Goal: Book appointment/travel/reservation

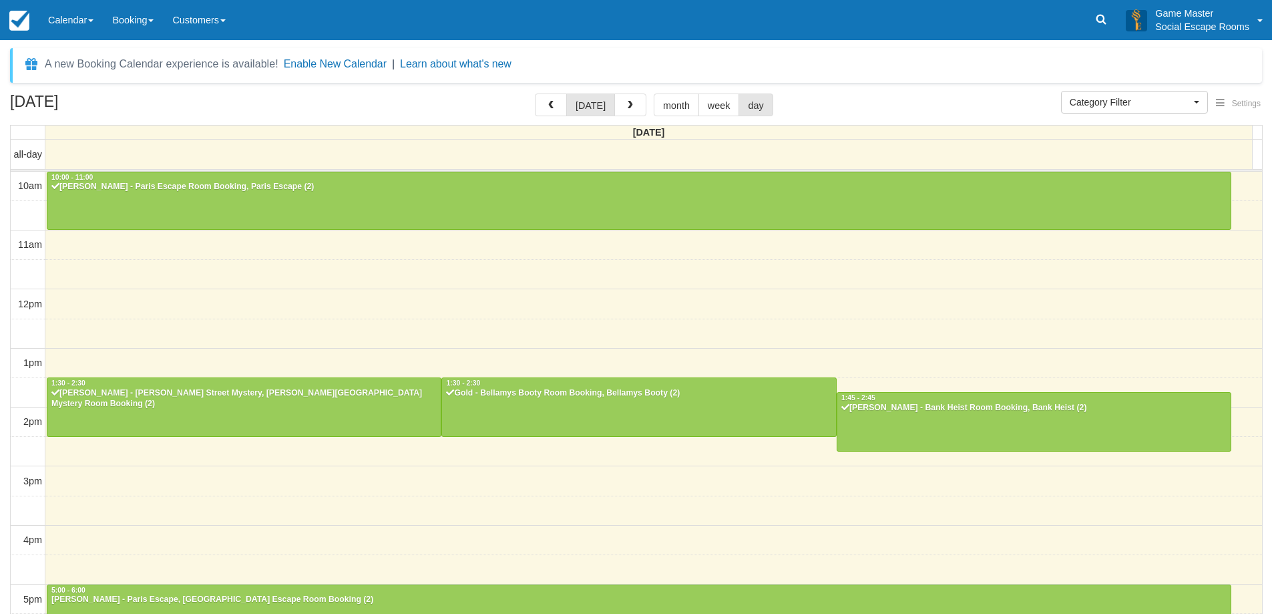
select select
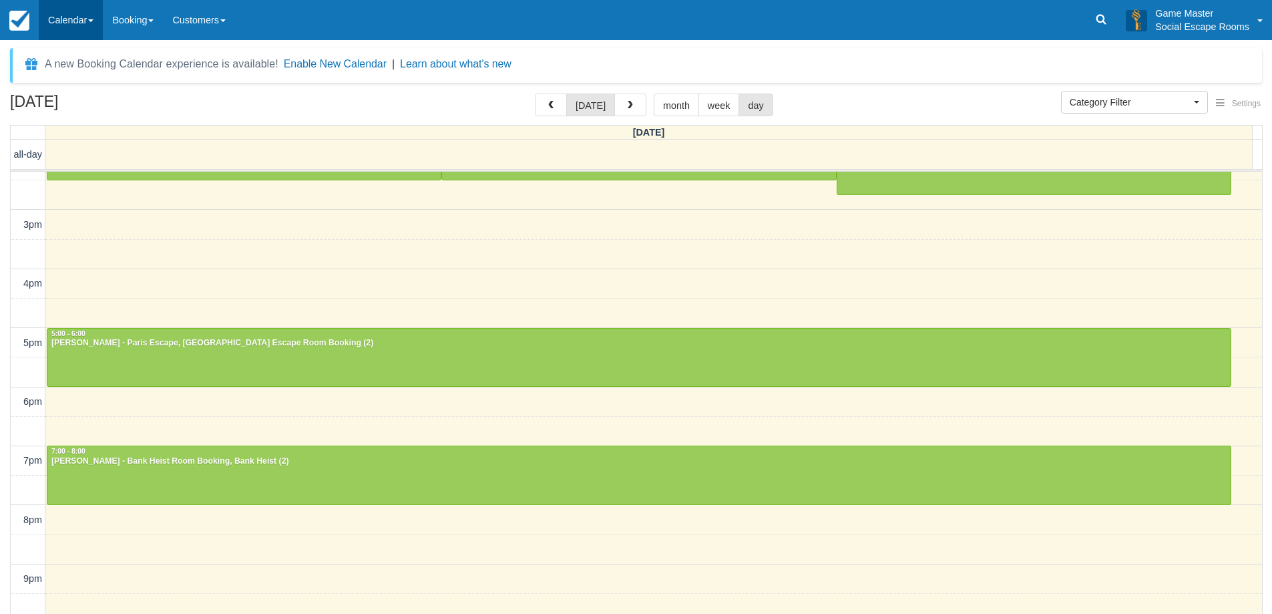
click at [74, 19] on link "Calendar" at bounding box center [71, 20] width 64 height 40
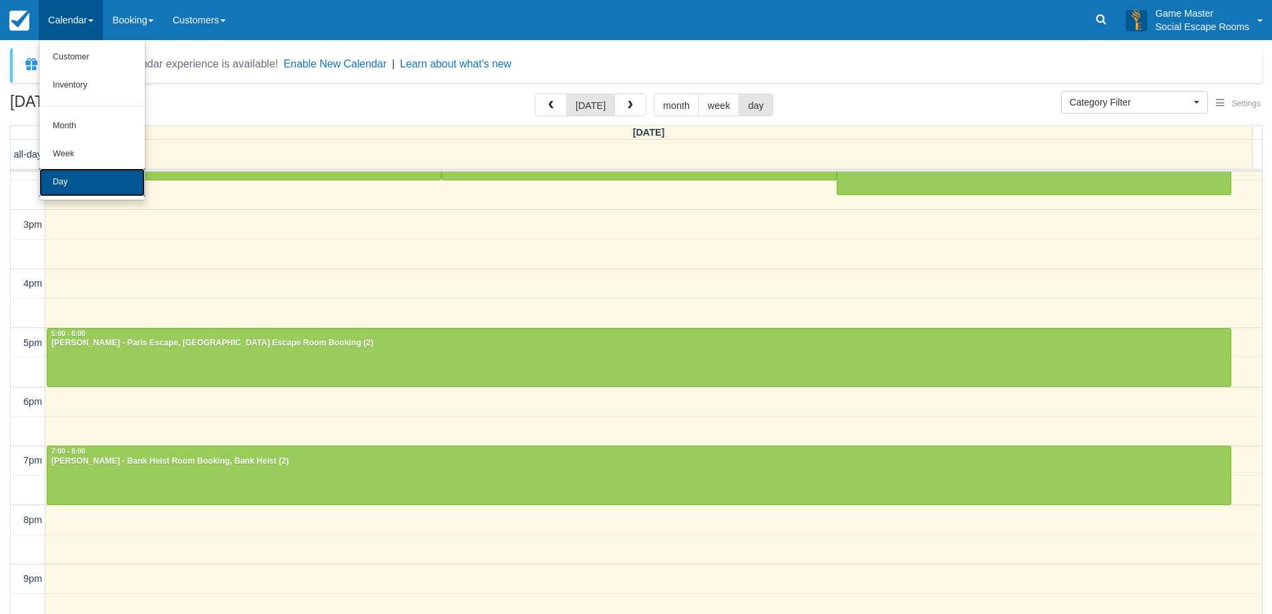
click at [93, 183] on link "Day" at bounding box center [91, 182] width 105 height 28
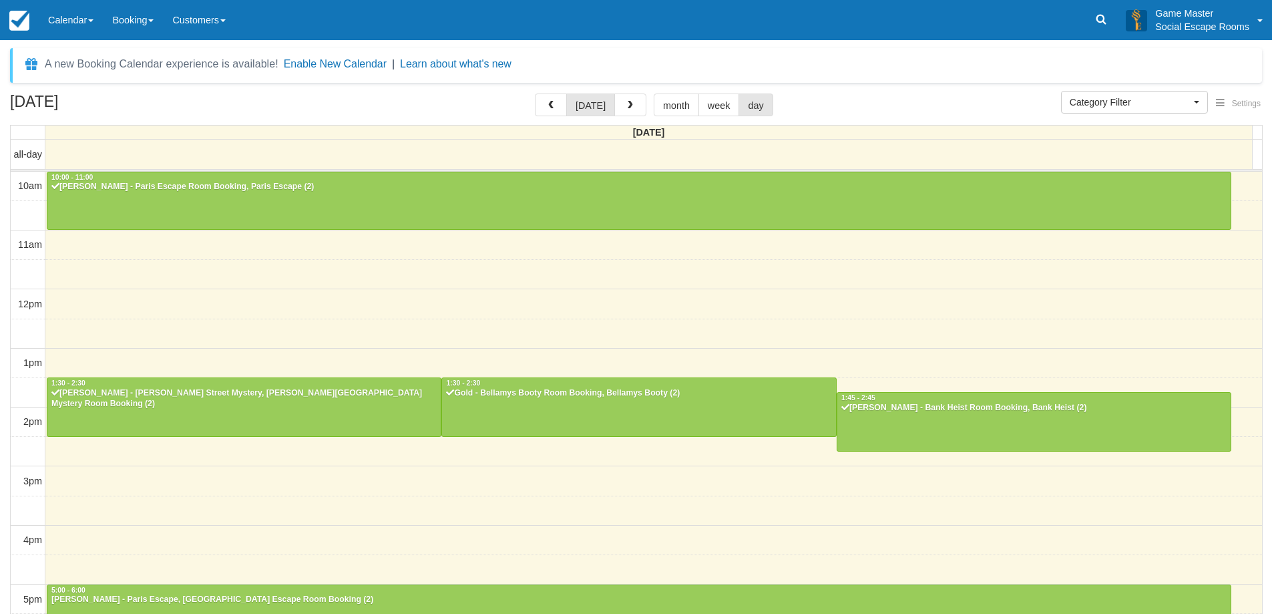
select select
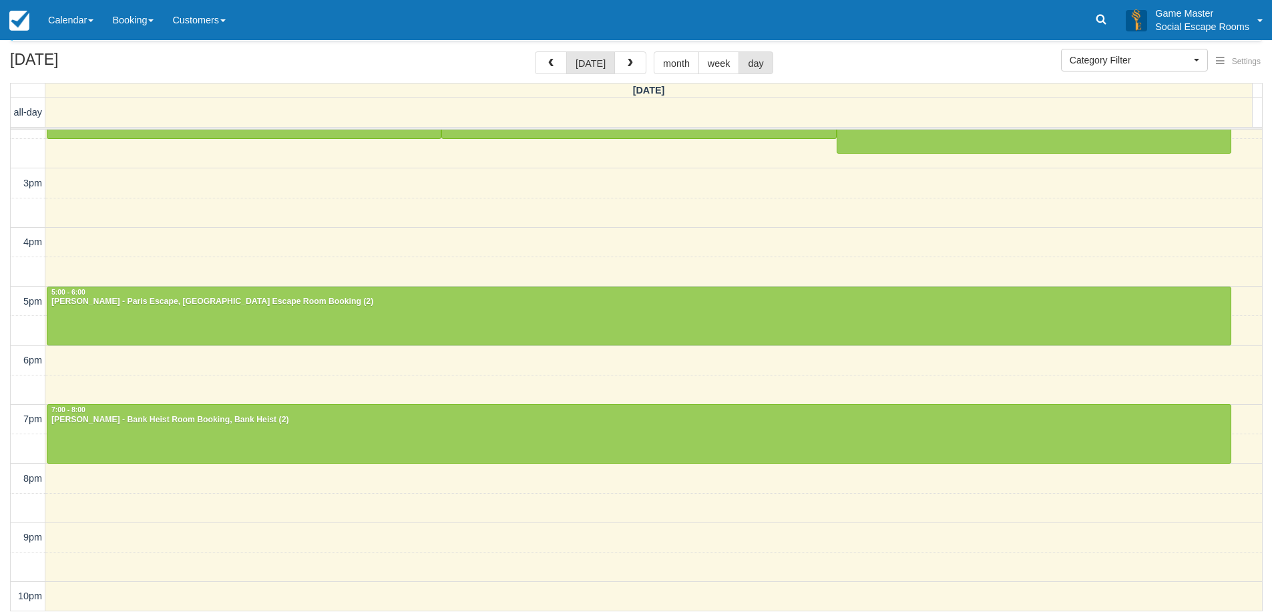
scroll to position [43, 0]
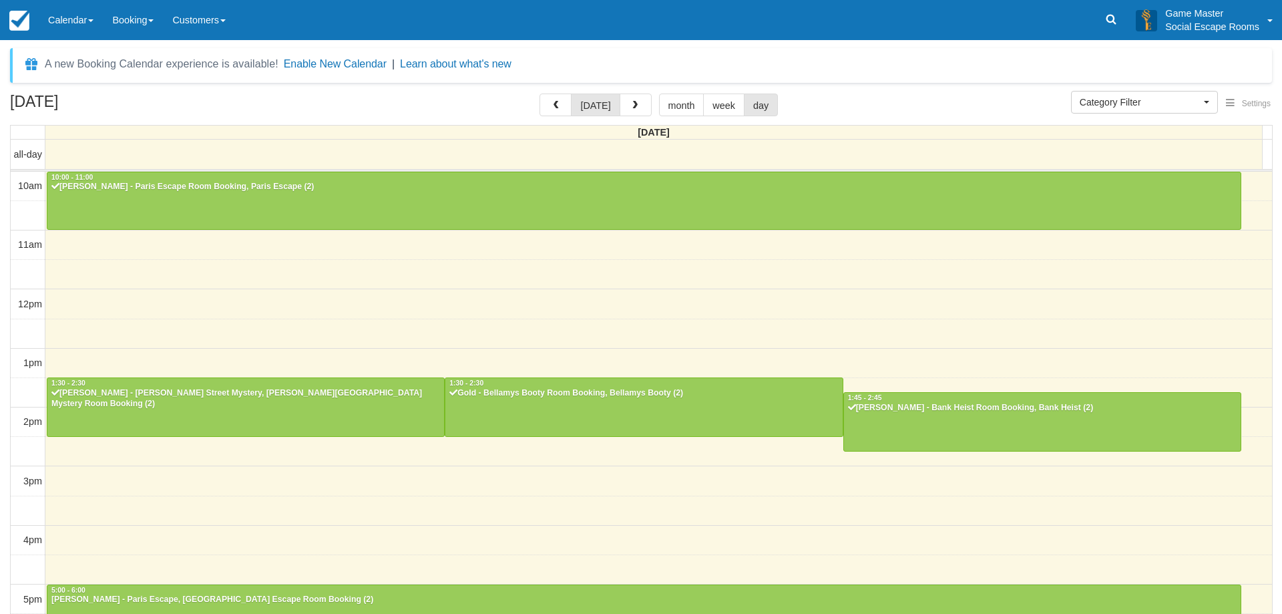
select select
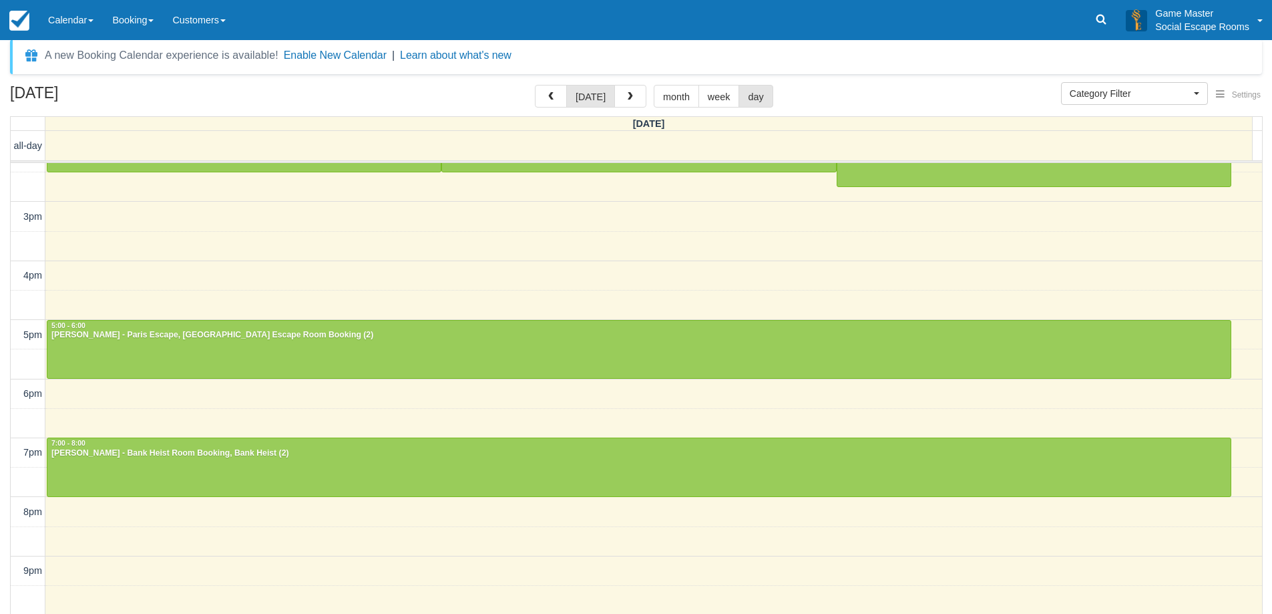
scroll to position [43, 0]
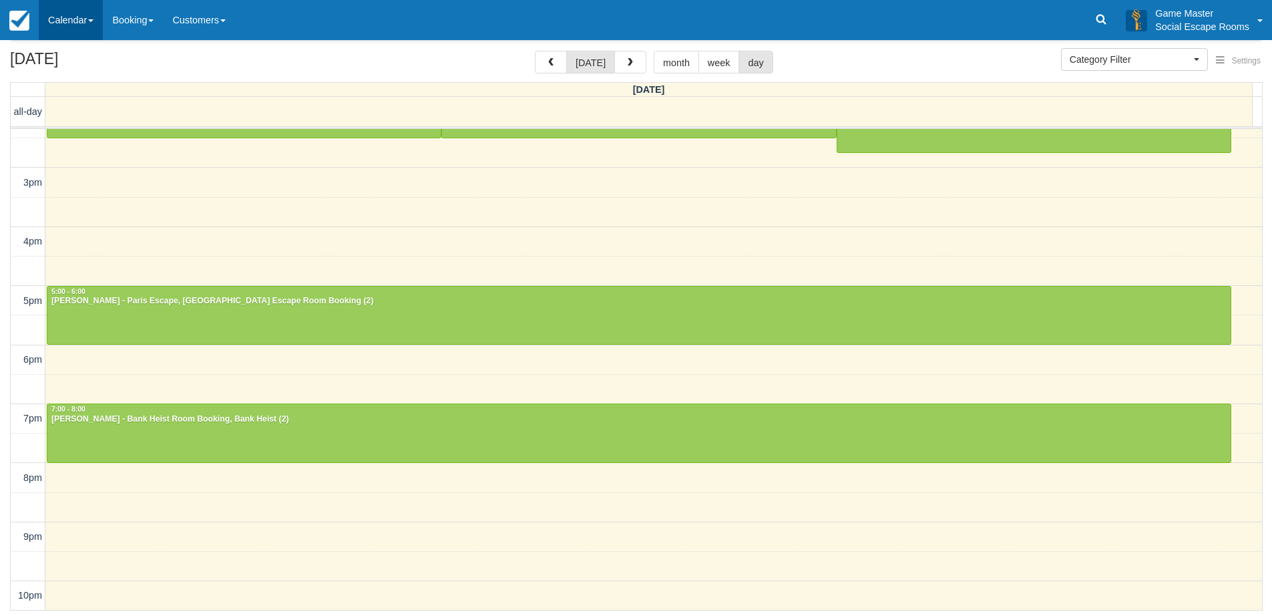
click at [70, 13] on link "Calendar" at bounding box center [71, 20] width 64 height 40
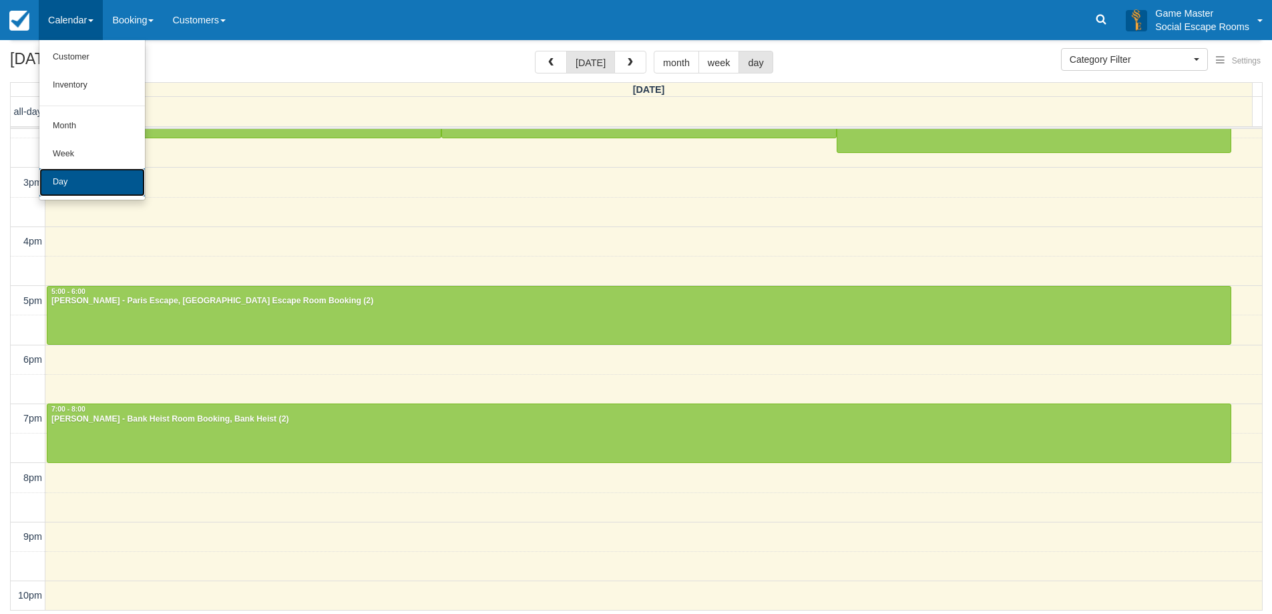
click at [111, 185] on link "Day" at bounding box center [91, 182] width 105 height 28
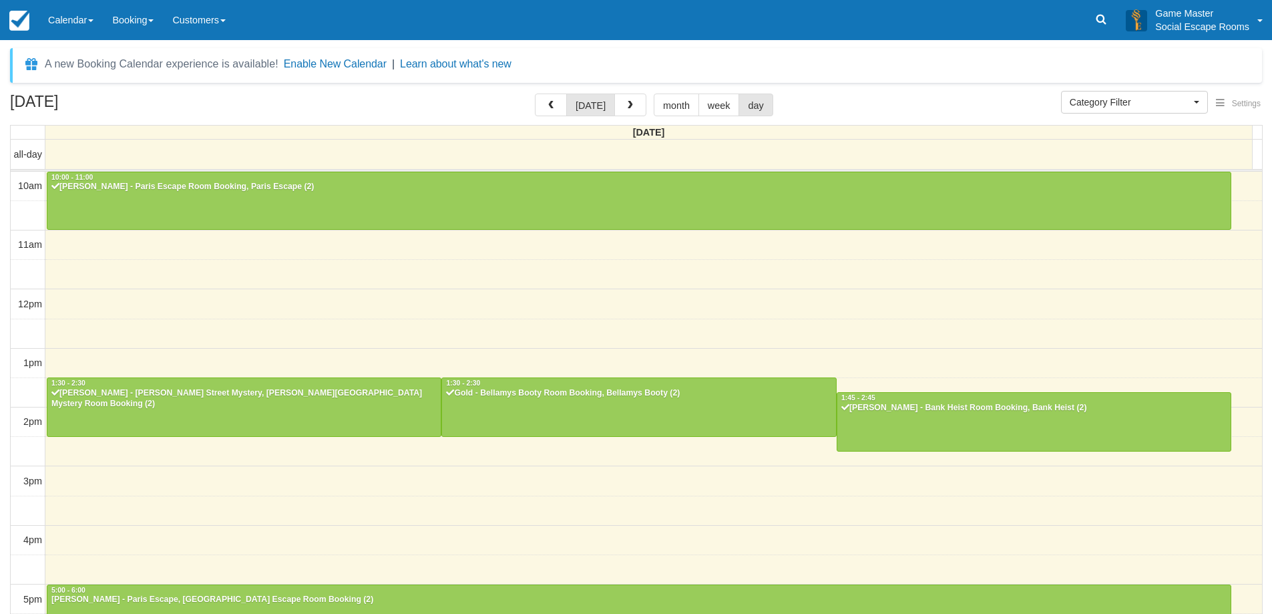
select select
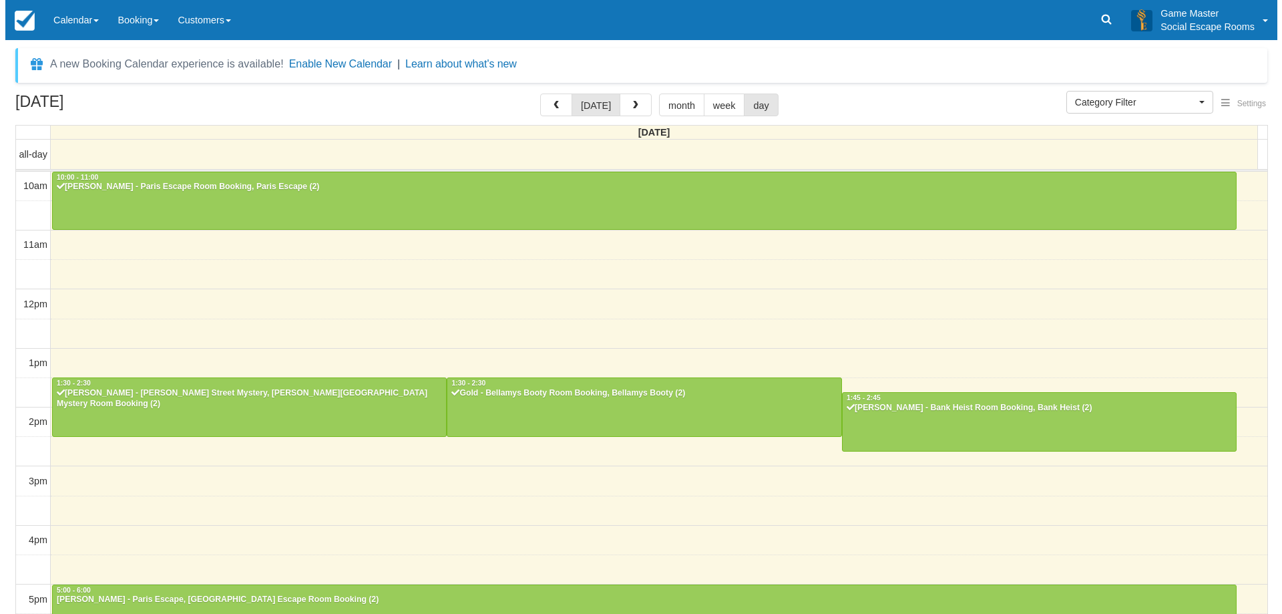
scroll to position [256, 0]
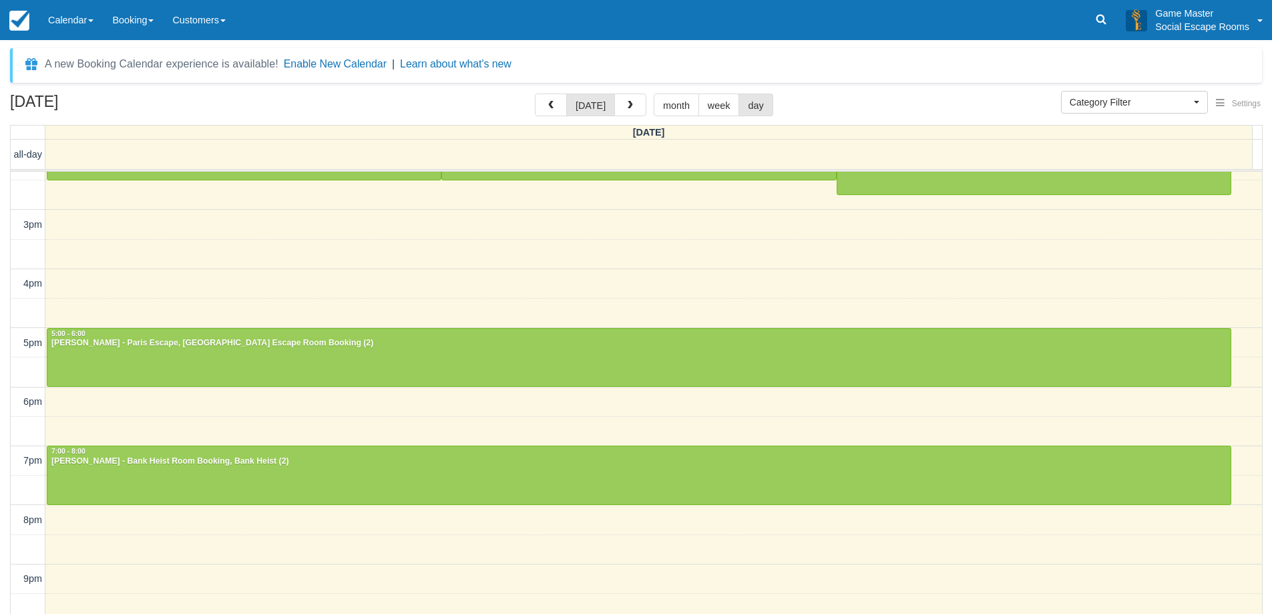
click at [144, 424] on div "10am 11am 12pm 1pm 2pm 3pm 4pm 5pm 6pm 7pm 8pm 9pm 10pm 10:00 - 11:00 Jessica J…" at bounding box center [636, 283] width 1251 height 737
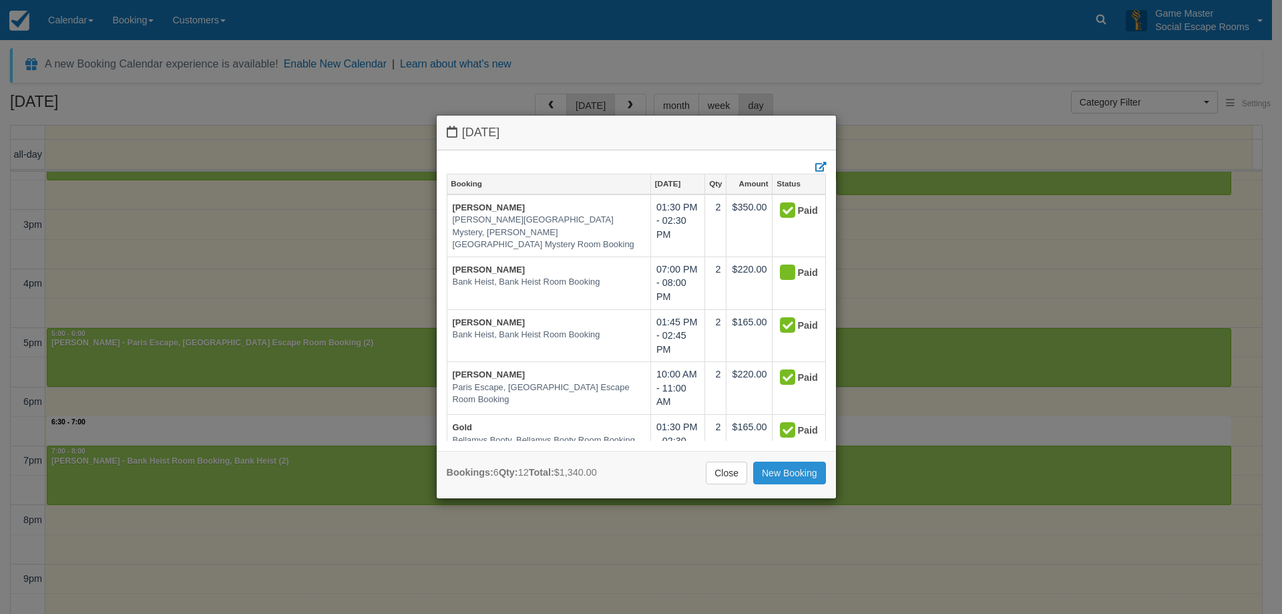
click at [808, 472] on link "New Booking" at bounding box center [789, 472] width 73 height 23
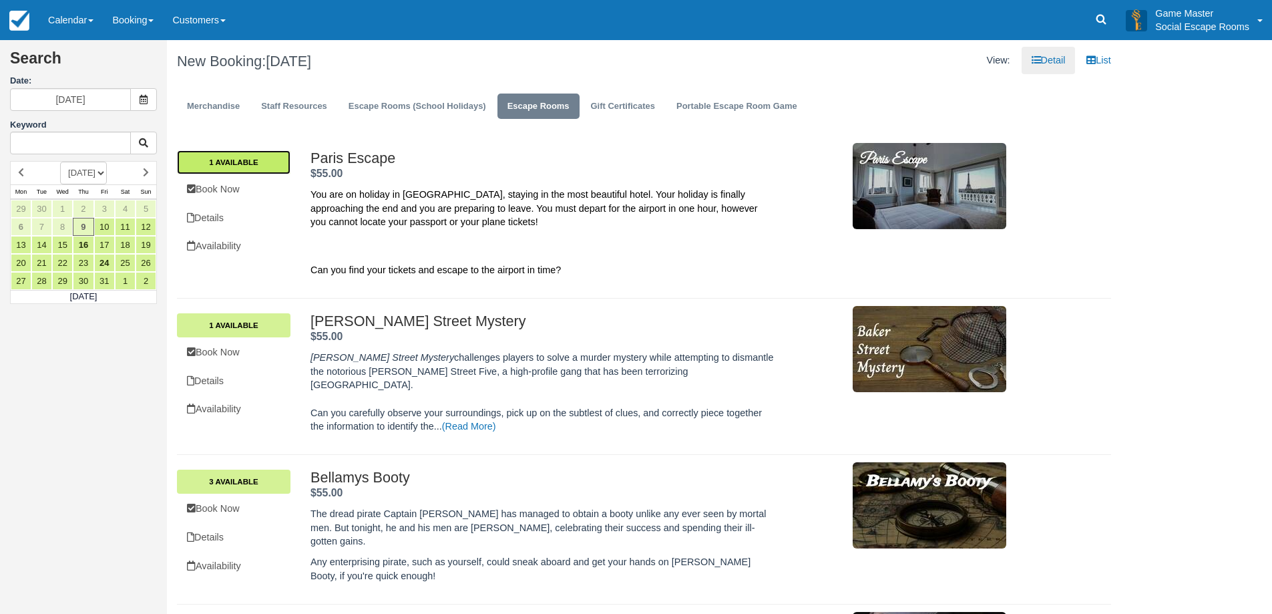
click at [266, 156] on link "1 Available" at bounding box center [234, 162] width 114 height 24
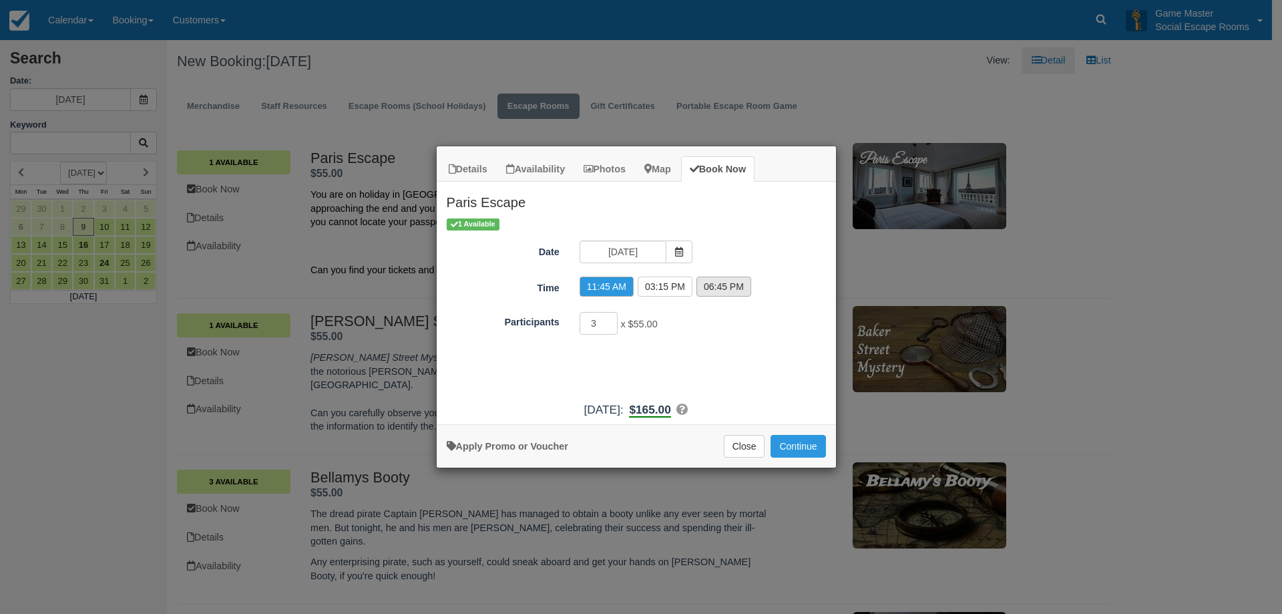
click at [730, 281] on label "06:45 PM" at bounding box center [723, 286] width 55 height 20
radio input "true"
drag, startPoint x: 663, startPoint y: 322, endPoint x: 643, endPoint y: 327, distance: 20.7
click at [632, 320] on div "3 x $55.00 Minimum of 2Maximum of 8" at bounding box center [686, 325] width 233 height 26
click at [652, 337] on div "3 x $55.00 Minimum of 2Maximum of 8" at bounding box center [686, 325] width 233 height 26
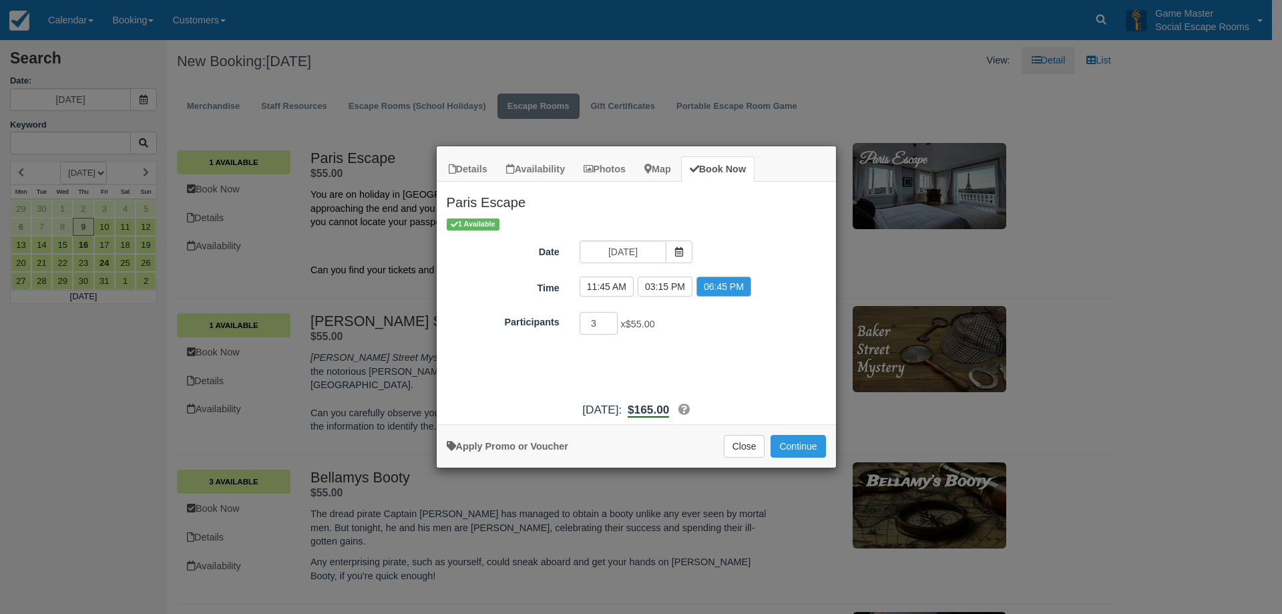
click at [674, 359] on div "1 Available Date 09/10/2025 Time 10:00 AM 11:45 AM 01:30 PM 03:15 PM 05:00 PM 0…" at bounding box center [636, 306] width 399 height 178
click at [785, 439] on button "Continue" at bounding box center [797, 446] width 55 height 23
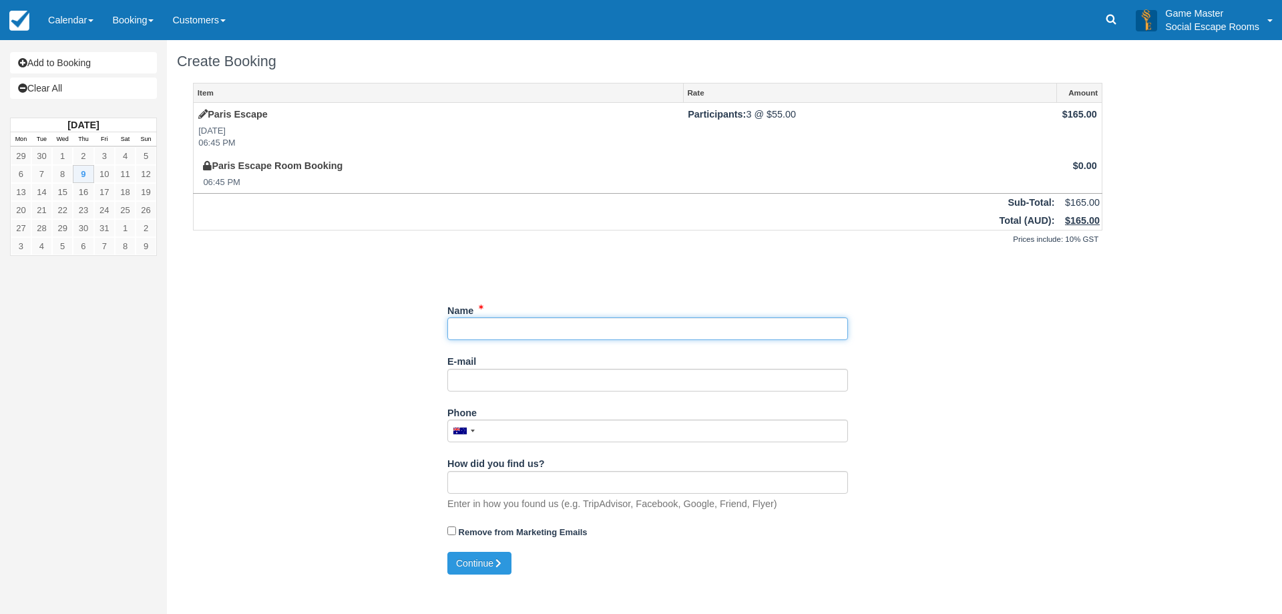
click at [521, 329] on input "Name" at bounding box center [647, 328] width 401 height 23
type input "G"
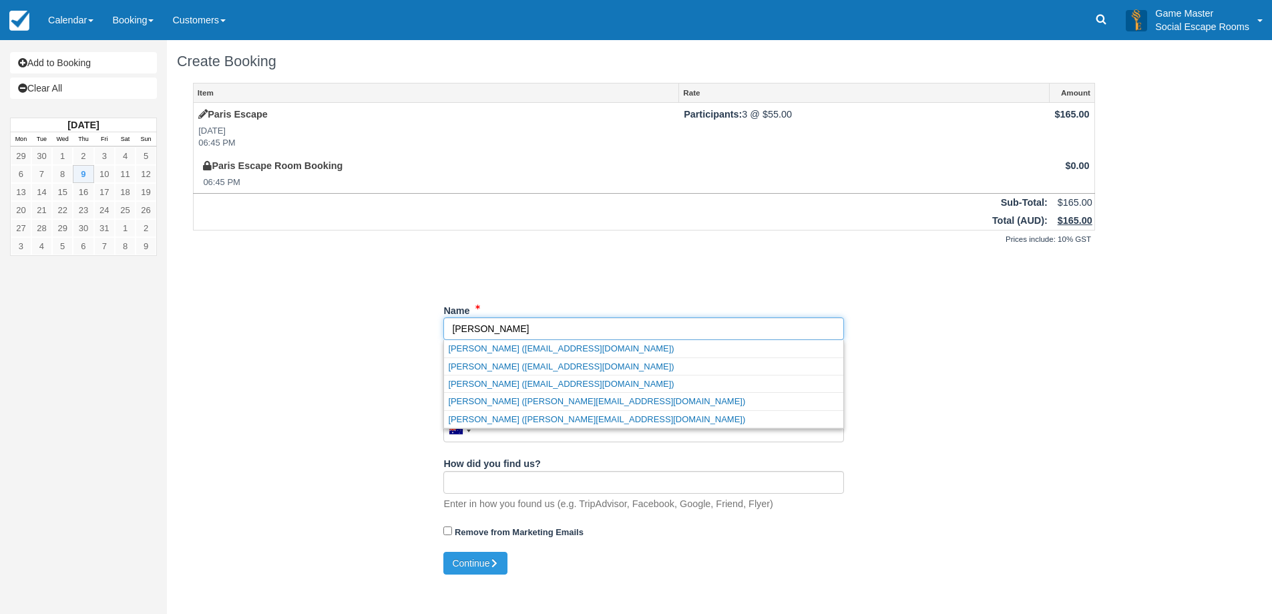
type input "Regina"
click at [362, 304] on div "Item Rate Amount Paris Escape Thu Oct 9, 2025 06:45 PM Participants: 3 @ $55.00…" at bounding box center [644, 317] width 934 height 469
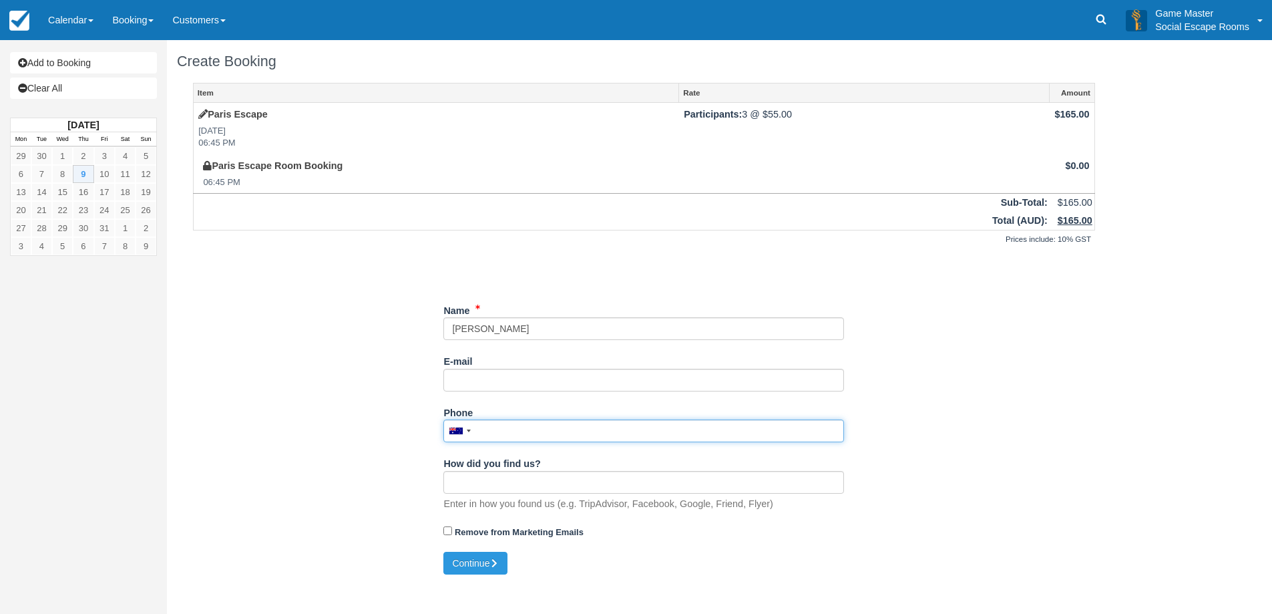
click at [512, 432] on input "Phone" at bounding box center [643, 430] width 401 height 23
click at [467, 560] on button "Continue" at bounding box center [475, 562] width 64 height 23
type input "+61421280313"
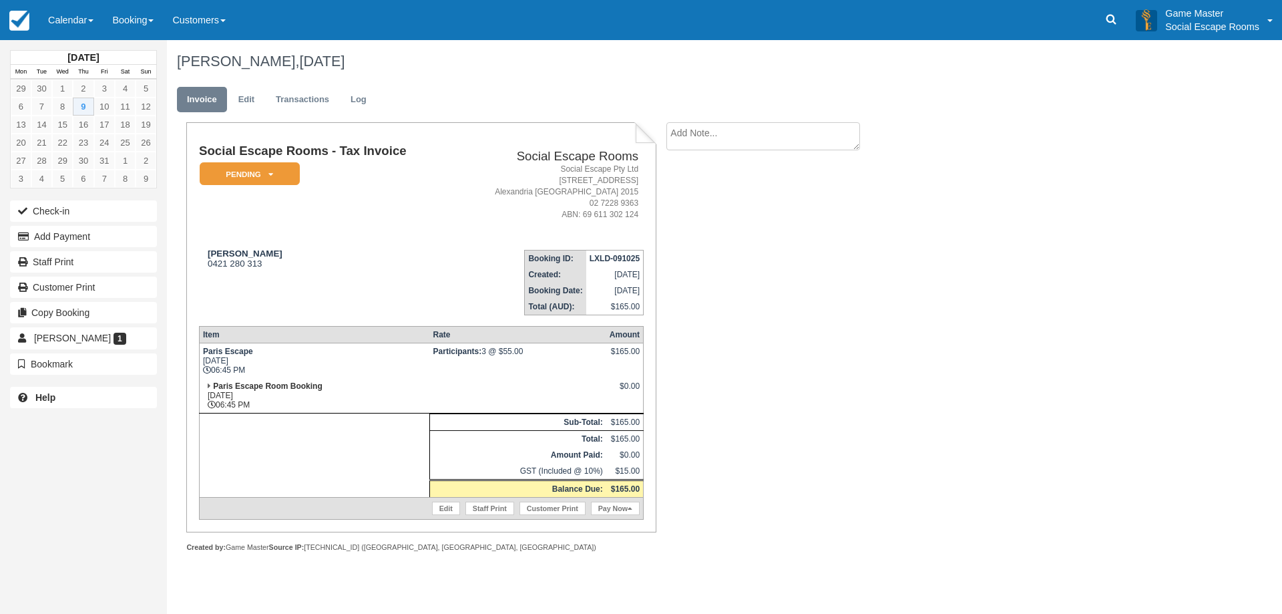
click at [310, 232] on td "Social Escape Rooms - Tax Invoice Pending   Reserved Deposit Paid Blocked for C…" at bounding box center [326, 191] width 255 height 95
drag, startPoint x: 437, startPoint y: 345, endPoint x: 402, endPoint y: 326, distance: 39.4
click at [434, 344] on td "Participants: 3 @ $55.00" at bounding box center [518, 360] width 176 height 35
click at [264, 183] on em "Pending" at bounding box center [250, 173] width 100 height 23
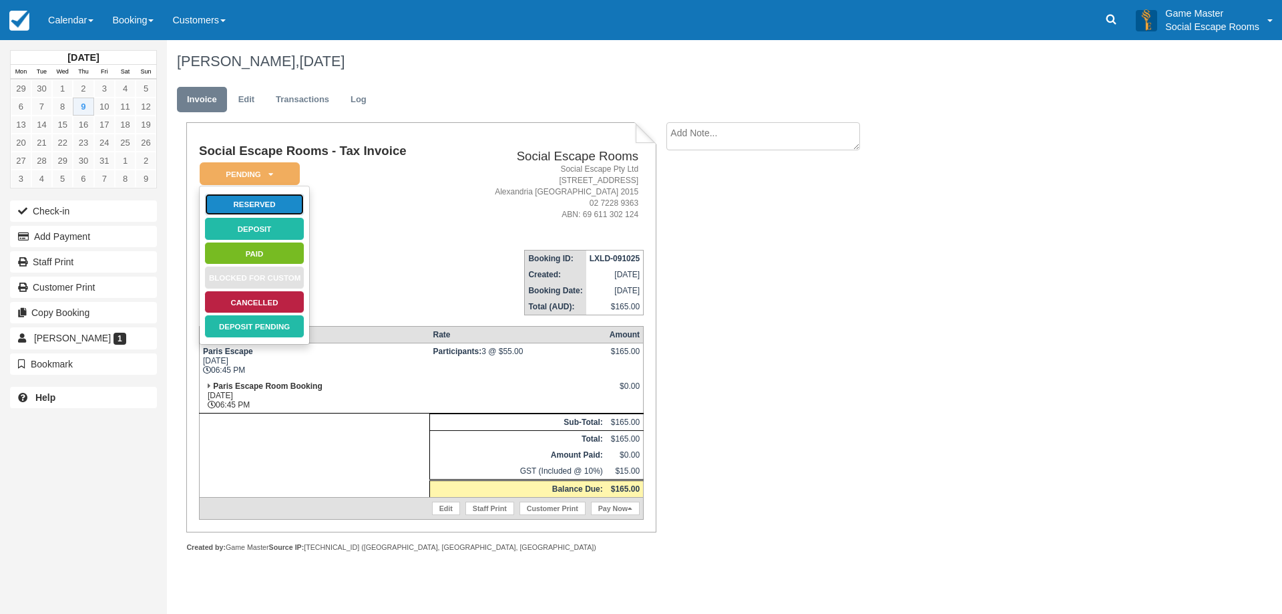
click at [269, 204] on link "Reserved" at bounding box center [254, 204] width 100 height 23
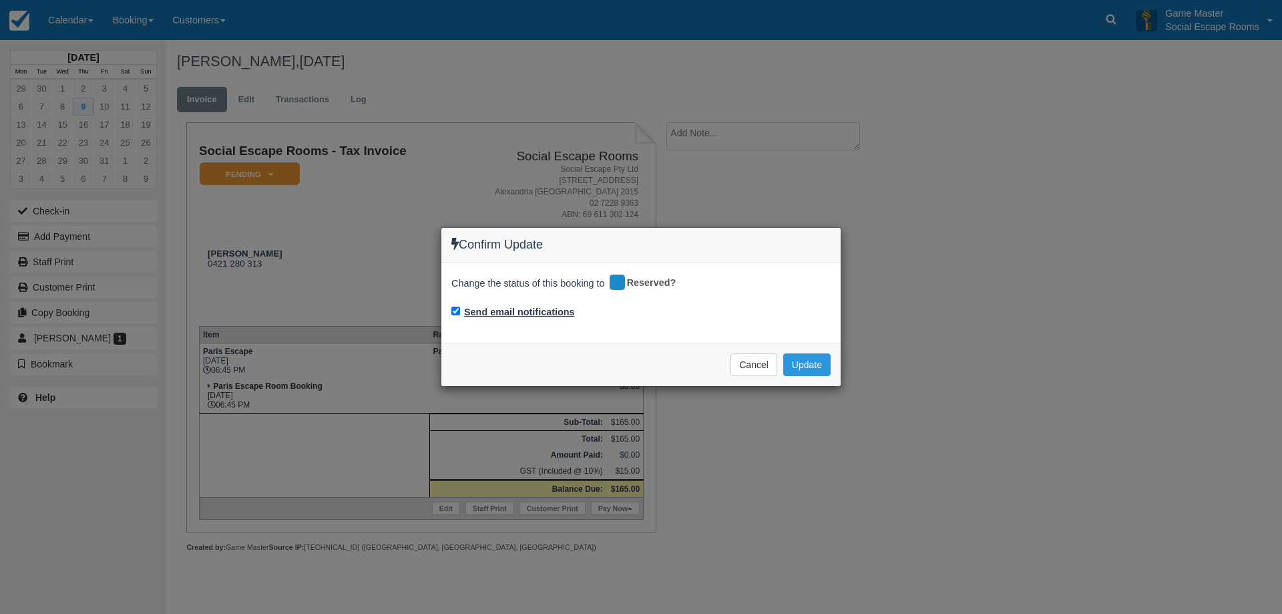
click at [520, 312] on label "Send email notifications" at bounding box center [519, 312] width 111 height 14
click at [460, 312] on input "Send email notifications" at bounding box center [455, 310] width 9 height 9
checkbox input "false"
click at [803, 364] on button "Update" at bounding box center [806, 364] width 47 height 23
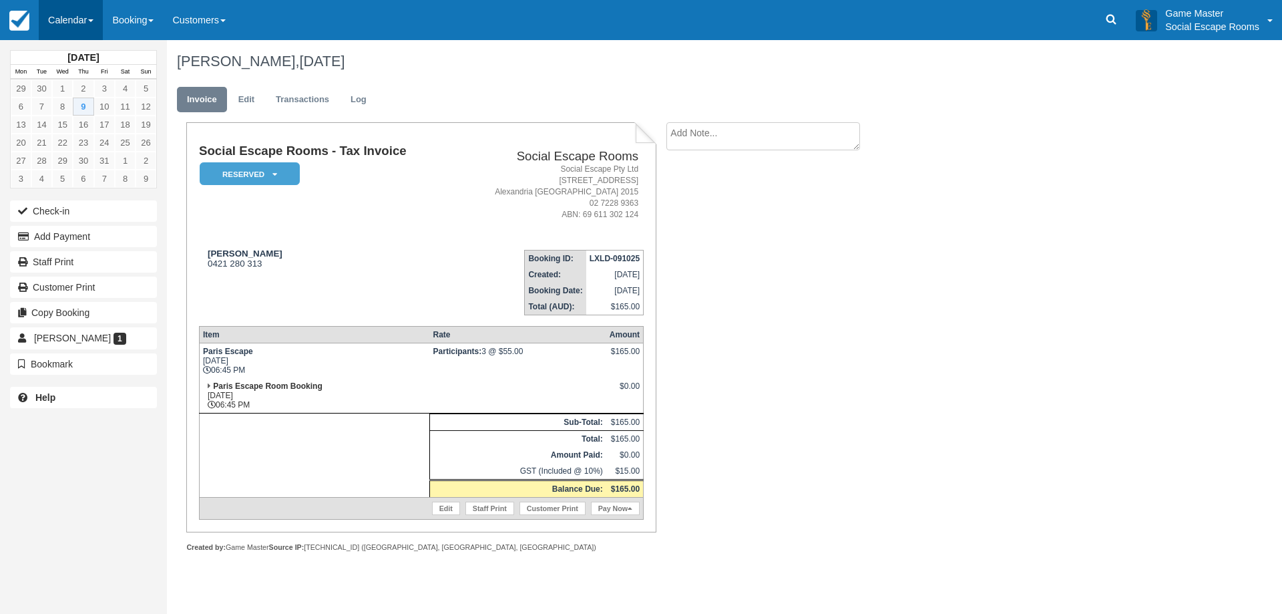
click at [90, 19] on link "Calendar" at bounding box center [71, 20] width 64 height 40
click at [511, 303] on td "Booking ID: LXLD-091025 Created: October 9, 2025 Booking Date: October 9, 2025 …" at bounding box center [549, 277] width 190 height 76
click at [741, 138] on textarea at bounding box center [763, 136] width 194 height 28
type textarea "Will come around 6:30pm"
click at [690, 224] on li "Will come around 6:30pm Create Show on invoice" at bounding box center [778, 174] width 225 height 105
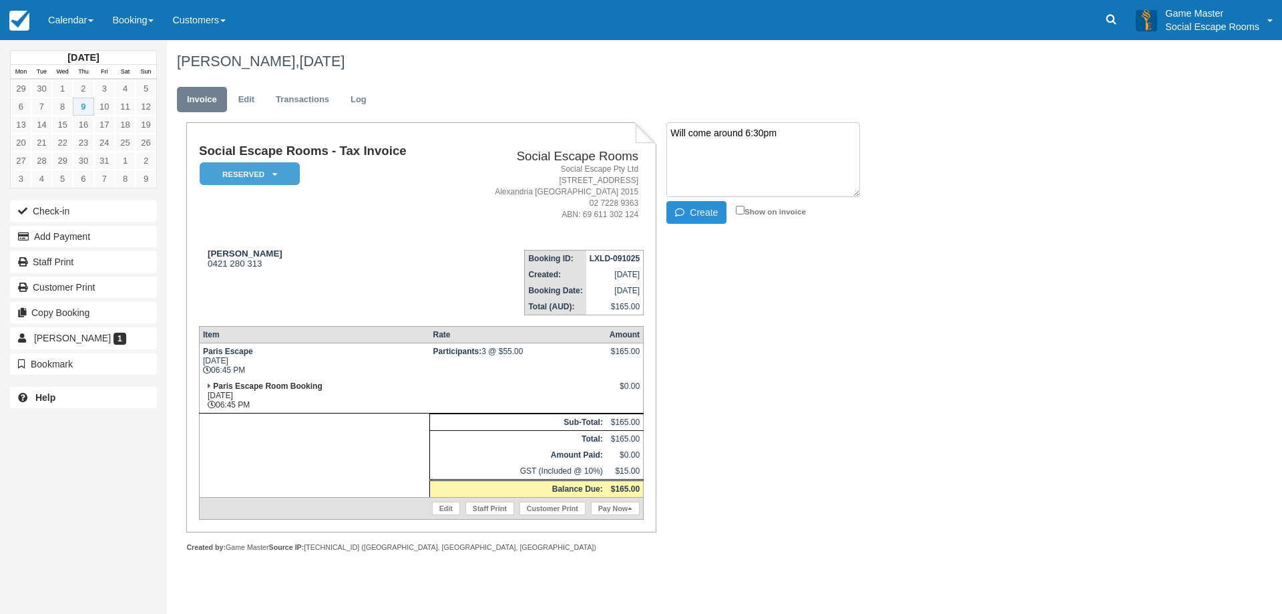
click at [680, 215] on icon "button" at bounding box center [682, 212] width 15 height 9
click at [88, 15] on link "Calendar" at bounding box center [71, 20] width 64 height 40
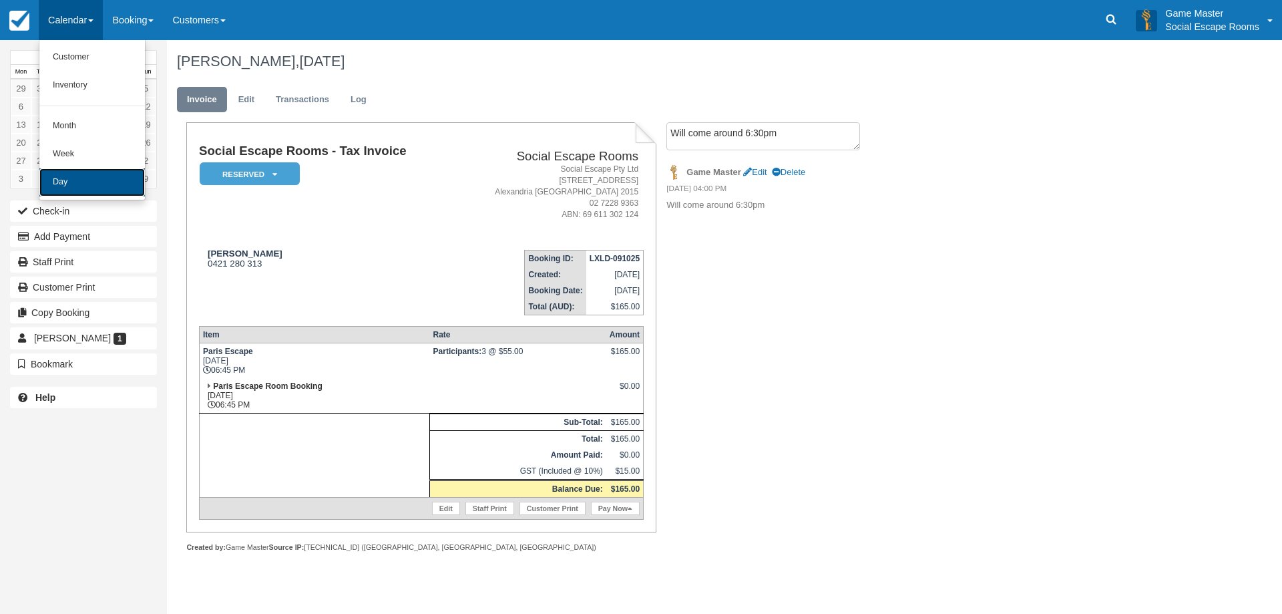
click at [98, 180] on link "Day" at bounding box center [91, 182] width 105 height 28
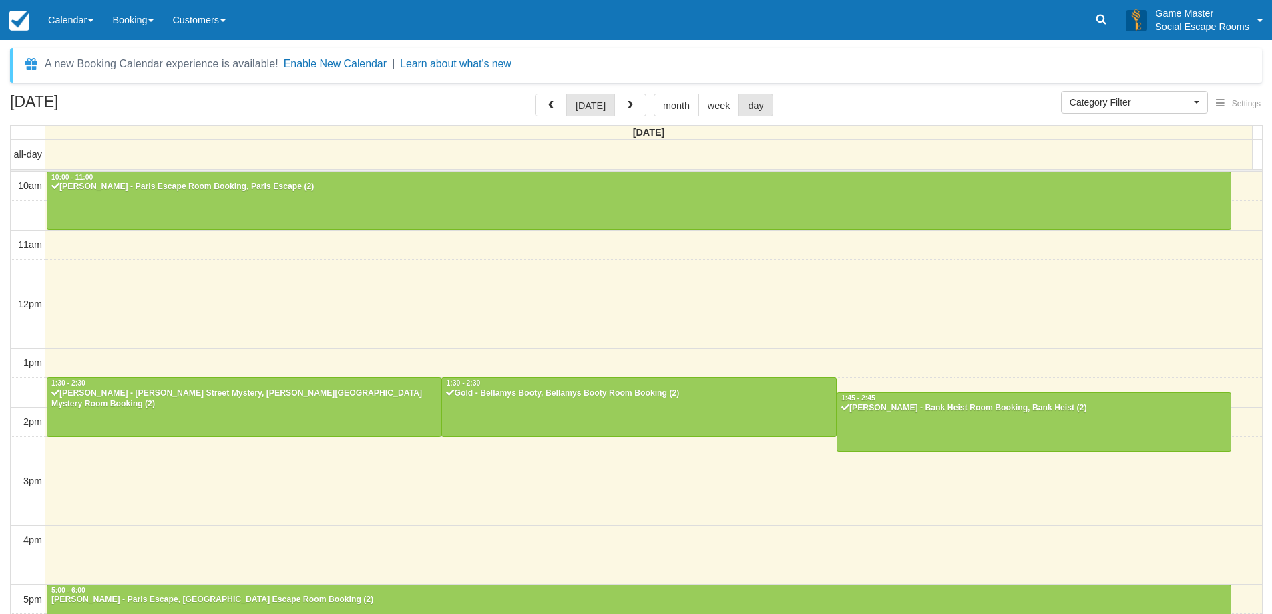
select select
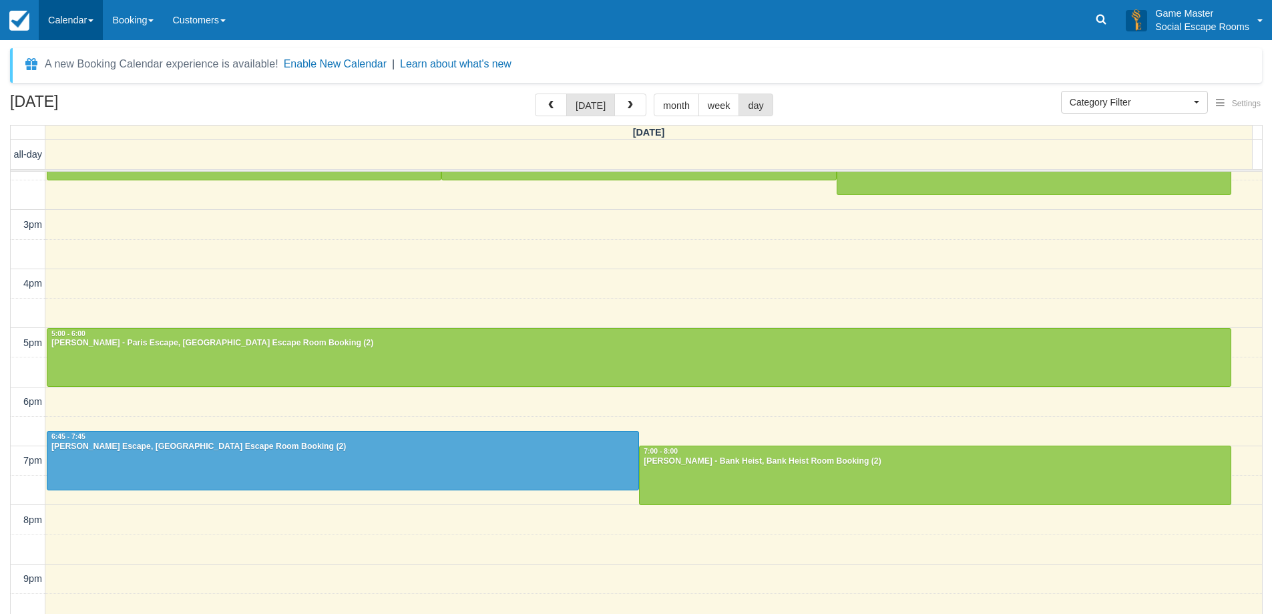
click at [61, 27] on link "Calendar" at bounding box center [71, 20] width 64 height 40
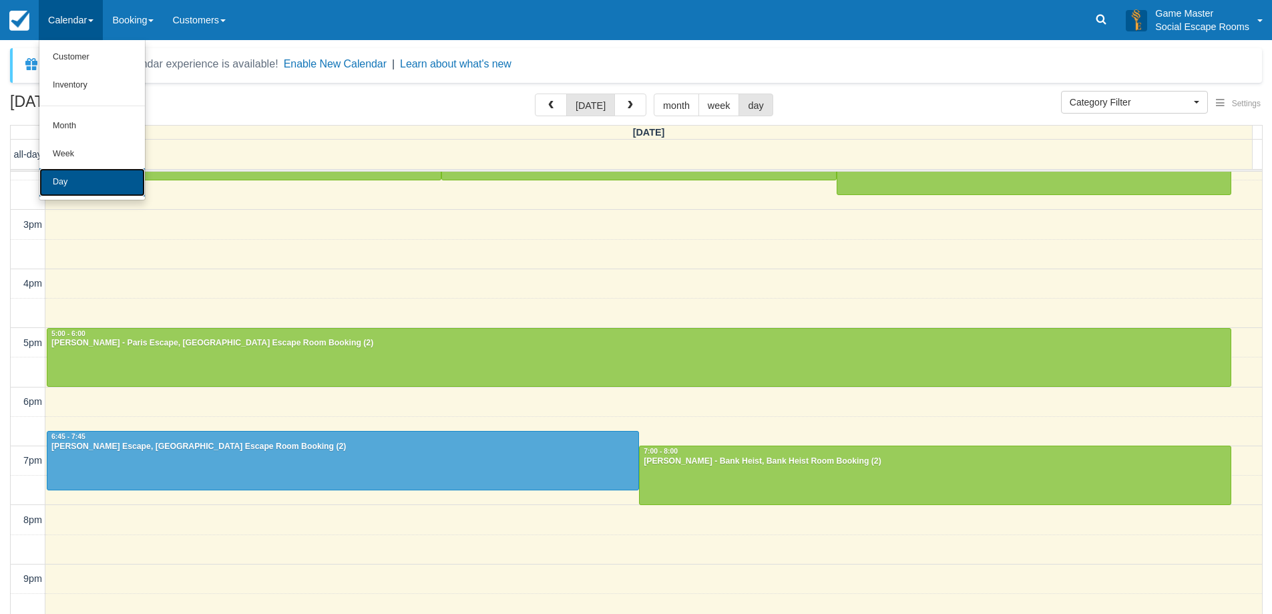
click at [95, 192] on link "Day" at bounding box center [91, 182] width 105 height 28
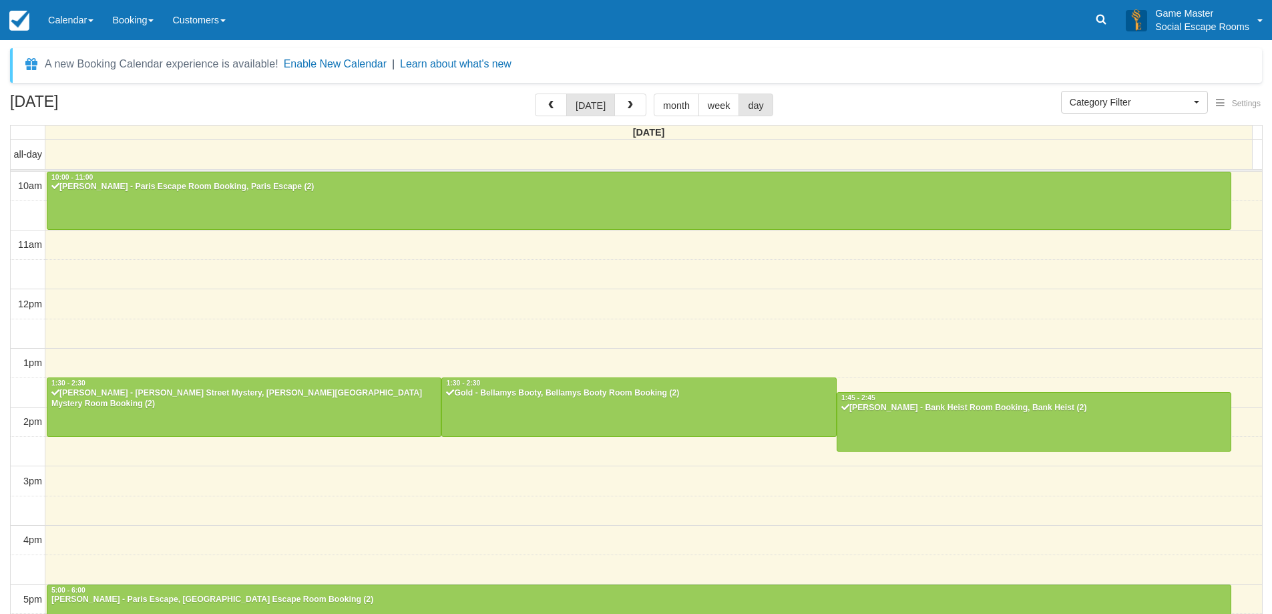
select select
